Goal: Task Accomplishment & Management: Use online tool/utility

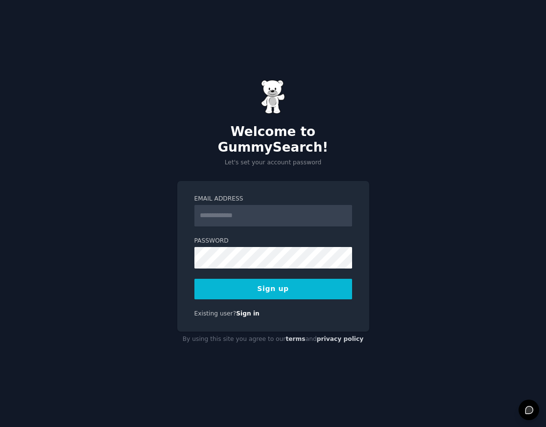
click at [201, 208] on input "Email Address" at bounding box center [273, 216] width 158 height 22
type input "**********"
click at [285, 286] on button "Sign up" at bounding box center [273, 289] width 158 height 21
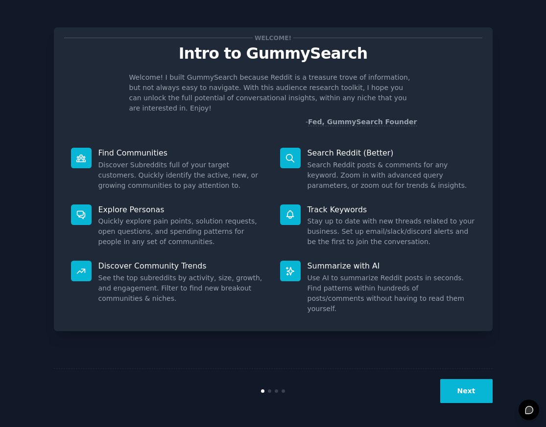
click at [474, 387] on button "Next" at bounding box center [466, 391] width 52 height 24
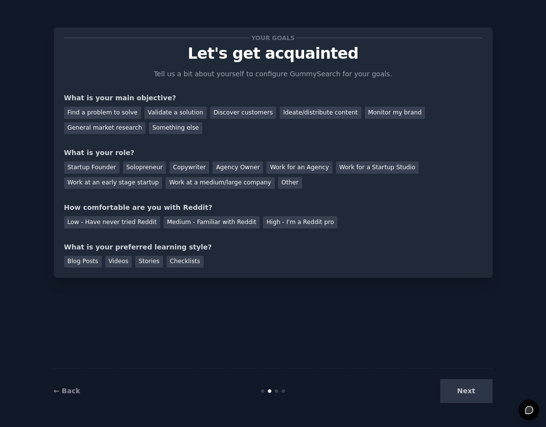
click at [474, 395] on div "Next" at bounding box center [419, 391] width 146 height 24
click at [320, 306] on div "Your goals Let's get acquainted Tell us a bit about yourself to configure Gummy…" at bounding box center [273, 214] width 439 height 400
click at [183, 265] on div "Checklists" at bounding box center [184, 262] width 37 height 12
click at [90, 265] on div "Blog Posts" at bounding box center [83, 262] width 38 height 12
click at [180, 221] on div "Medium - Familiar with Reddit" at bounding box center [211, 222] width 96 height 12
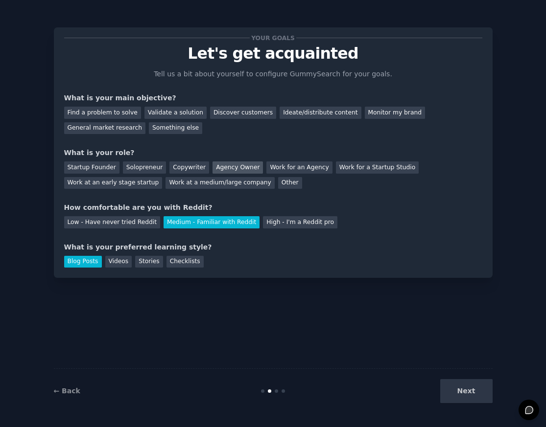
click at [228, 164] on div "Agency Owner" at bounding box center [237, 168] width 50 height 12
click at [165, 111] on div "Validate a solution" at bounding box center [175, 113] width 62 height 12
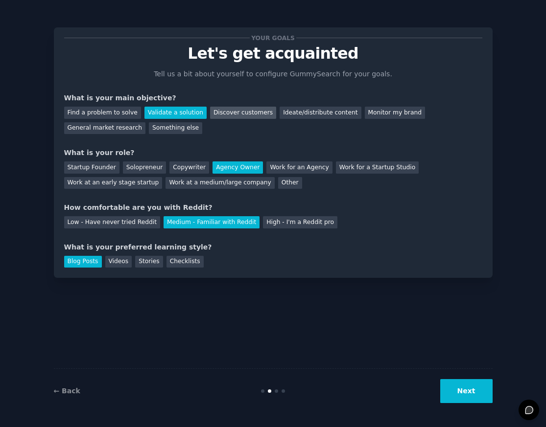
click at [214, 110] on div "Discover customers" at bounding box center [243, 113] width 66 height 12
click at [189, 117] on div "Validate a solution" at bounding box center [175, 113] width 62 height 12
click at [483, 395] on button "Next" at bounding box center [466, 391] width 52 height 24
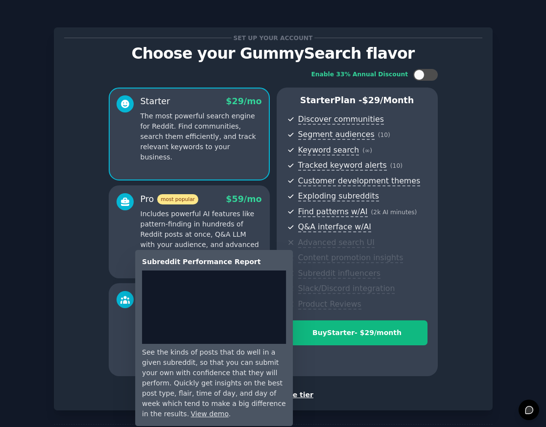
scroll to position [42, 0]
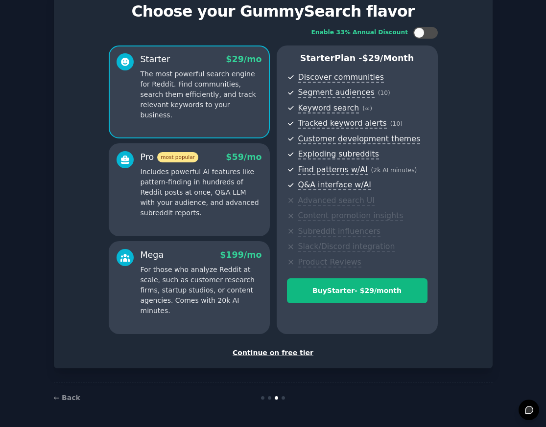
click at [248, 351] on div "Continue on free tier" at bounding box center [273, 353] width 418 height 10
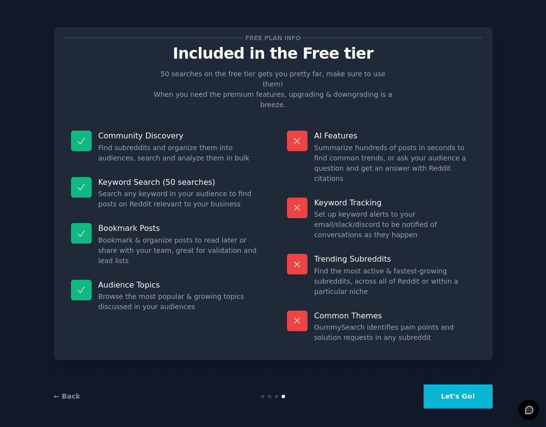
click at [445, 385] on button "Let's Go!" at bounding box center [457, 397] width 69 height 24
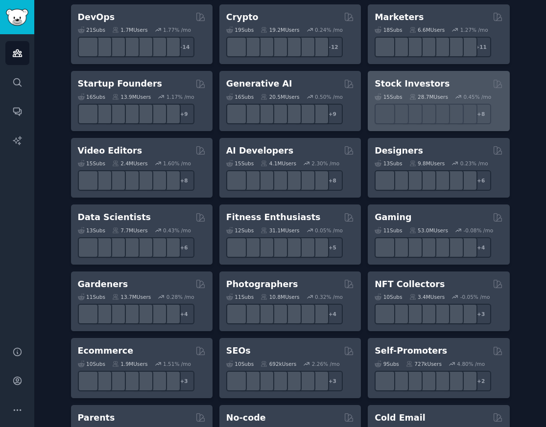
scroll to position [250, 0]
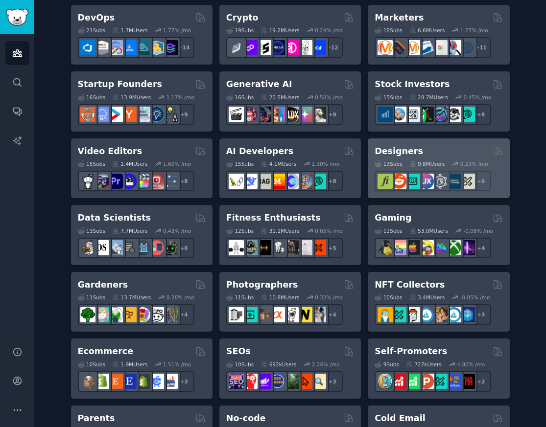
click at [463, 162] on div "0.23 % /mo" at bounding box center [474, 164] width 28 height 7
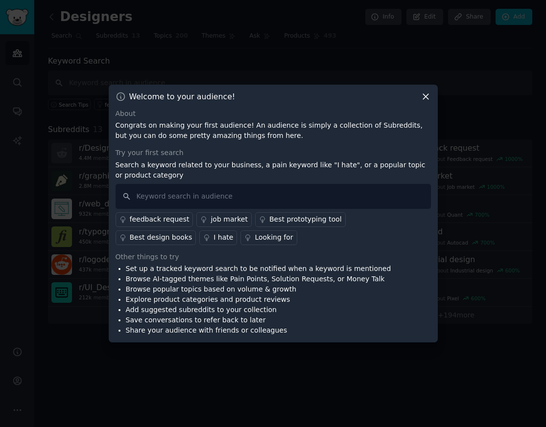
click at [426, 96] on icon at bounding box center [425, 97] width 10 height 10
